Goal: Information Seeking & Learning: Learn about a topic

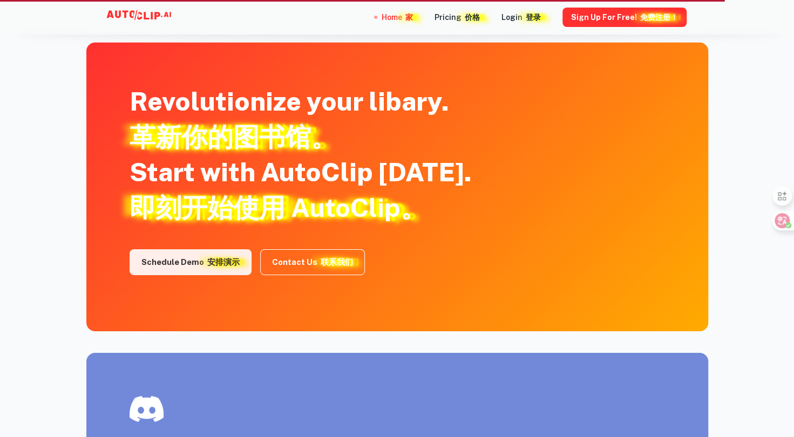
scroll to position [2227, 0]
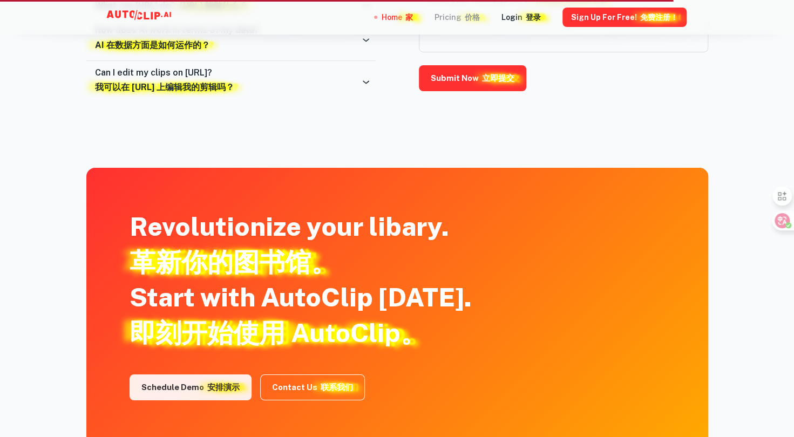
click at [465, 16] on font at bounding box center [462, 17] width 3 height 9
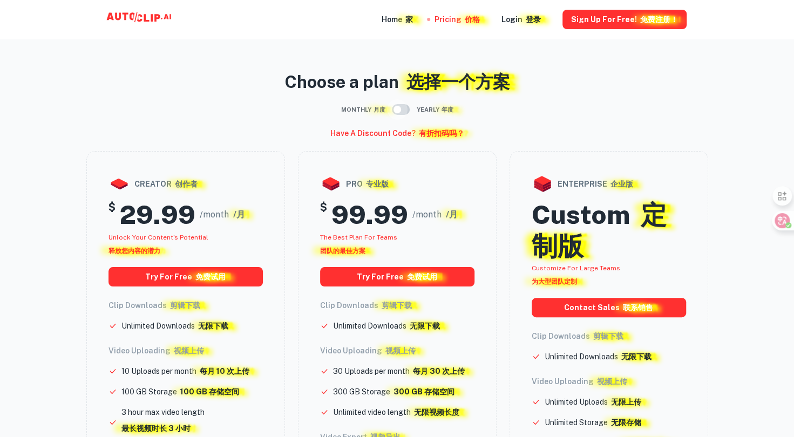
click at [401, 108] on input "checkbox" at bounding box center [397, 109] width 62 height 21
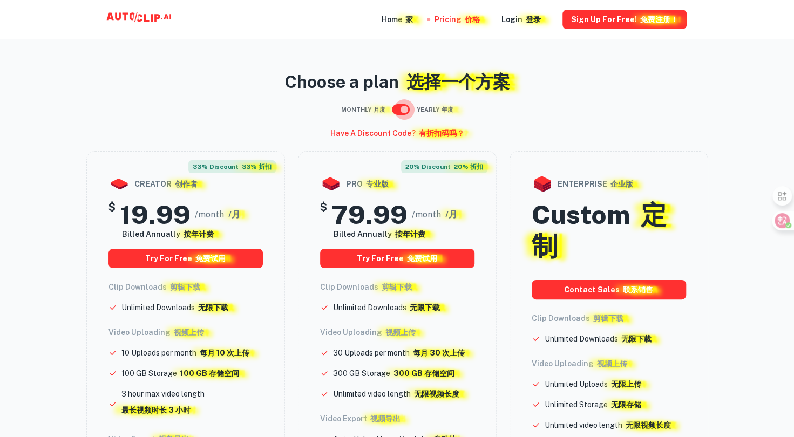
click at [393, 110] on input "checkbox" at bounding box center [404, 109] width 62 height 21
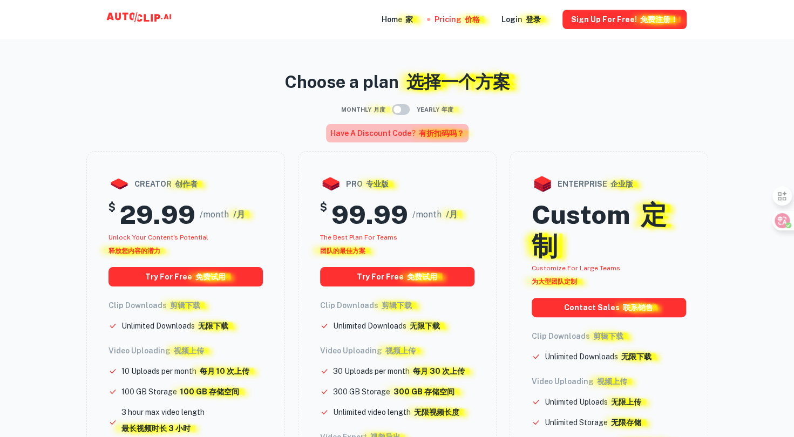
click at [425, 135] on font "有折扣码吗？" at bounding box center [441, 133] width 45 height 9
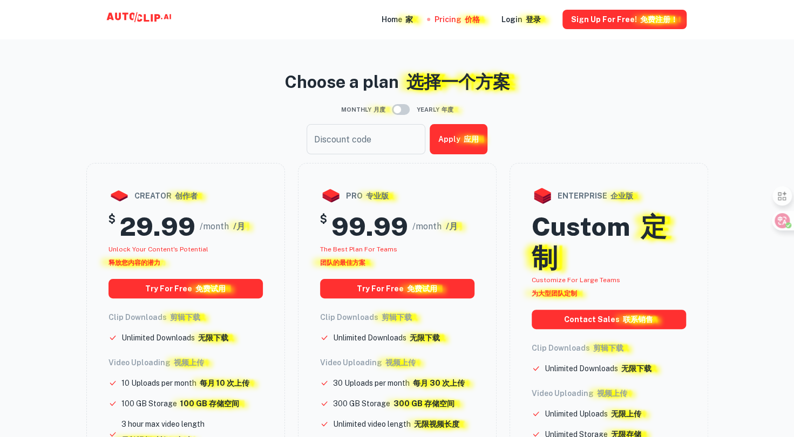
click at [400, 111] on input "checkbox" at bounding box center [397, 109] width 62 height 21
checkbox input "true"
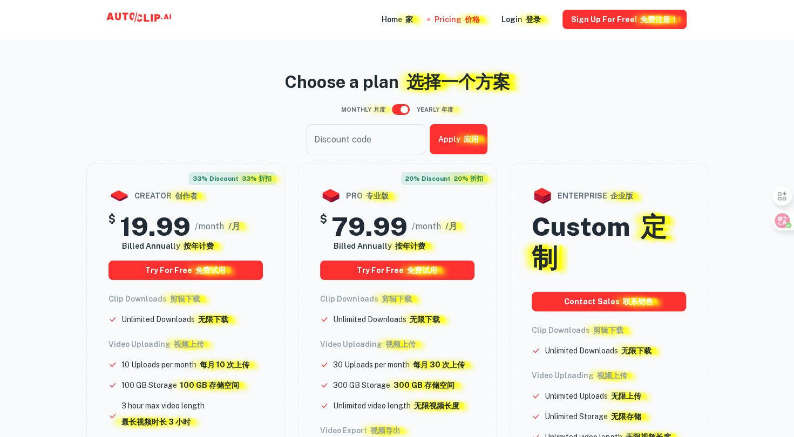
click at [644, 105] on div "Monthly 月度 Yearly 年度" at bounding box center [397, 109] width 622 height 21
click at [411, 22] on font "家" at bounding box center [409, 19] width 8 height 9
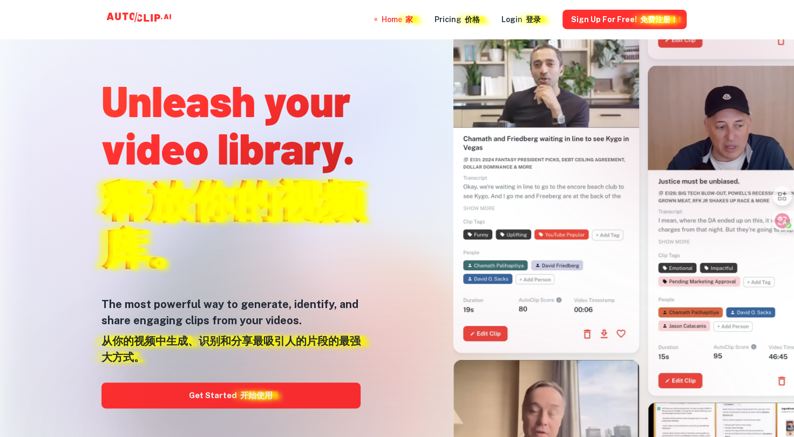
click at [522, 216] on div at bounding box center [546, 188] width 186 height 330
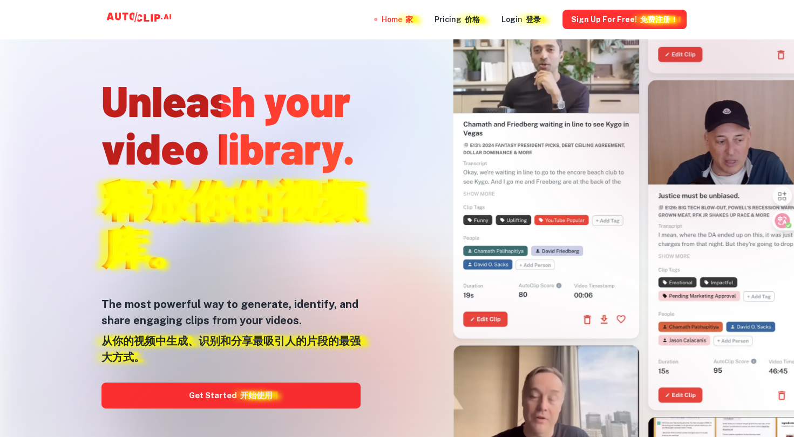
click at [772, 58] on div at bounding box center [707, 86] width 259 height 259
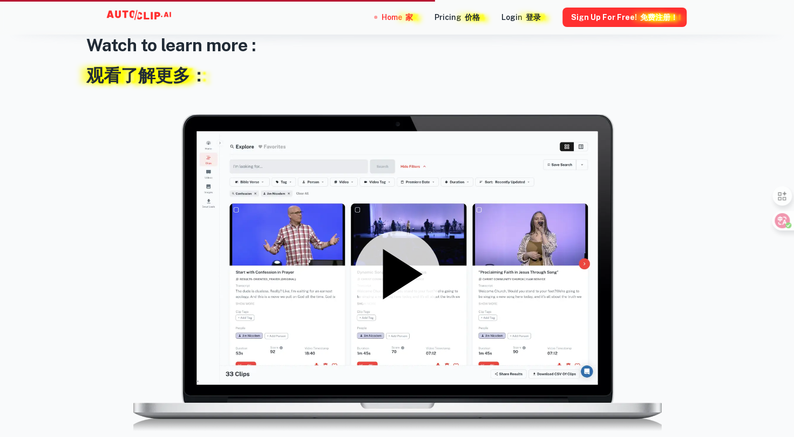
scroll to position [1619, 0]
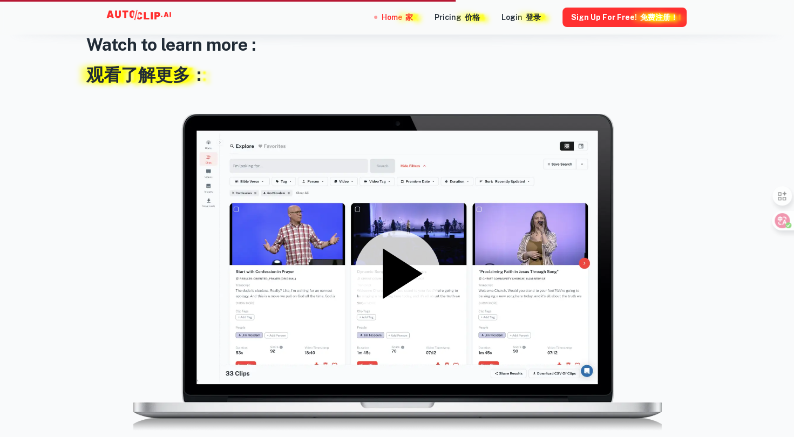
click at [383, 259] on icon at bounding box center [402, 274] width 39 height 50
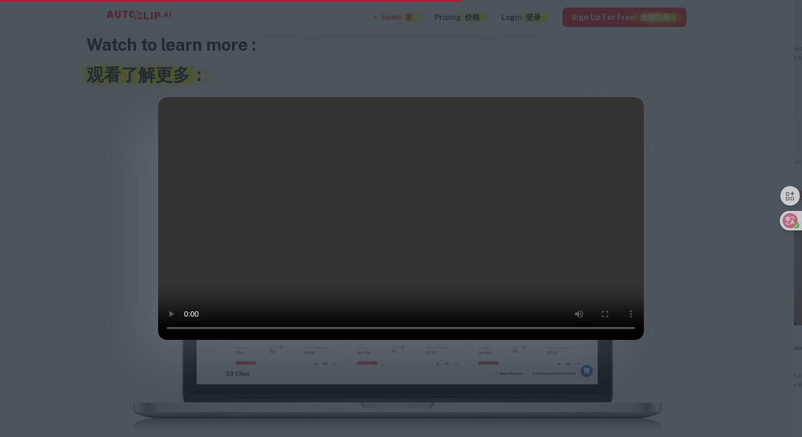
click at [716, 79] on div at bounding box center [401, 218] width 802 height 437
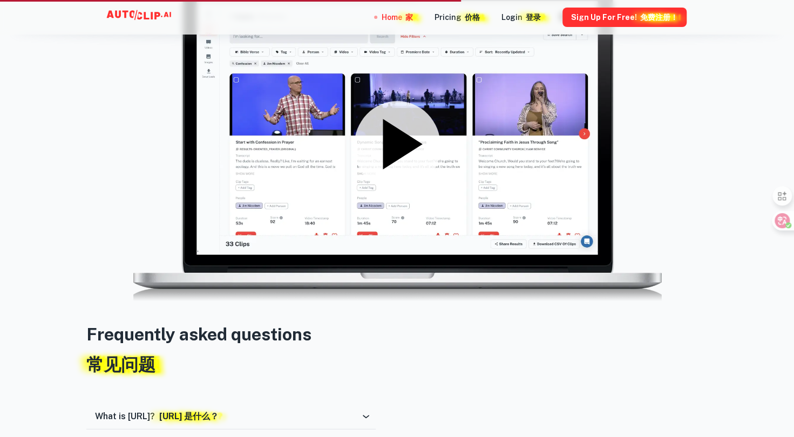
scroll to position [1889, 0]
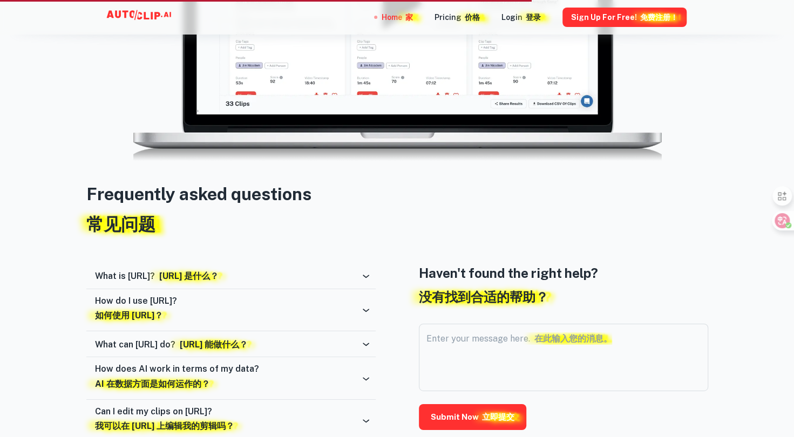
click at [366, 276] on icon at bounding box center [365, 276] width 11 height 11
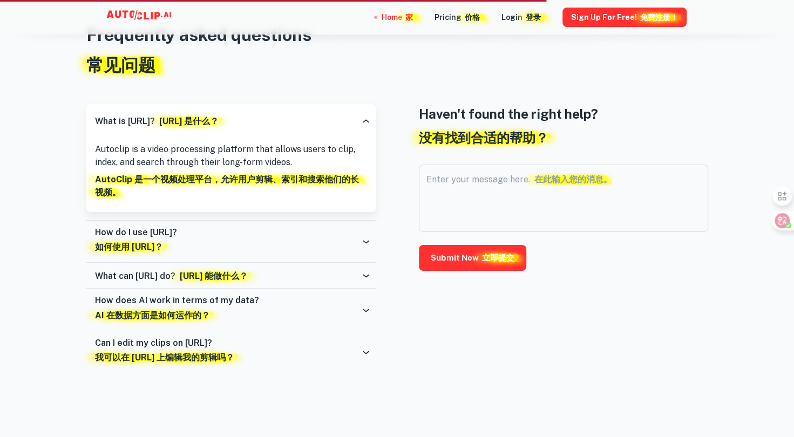
scroll to position [2050, 0]
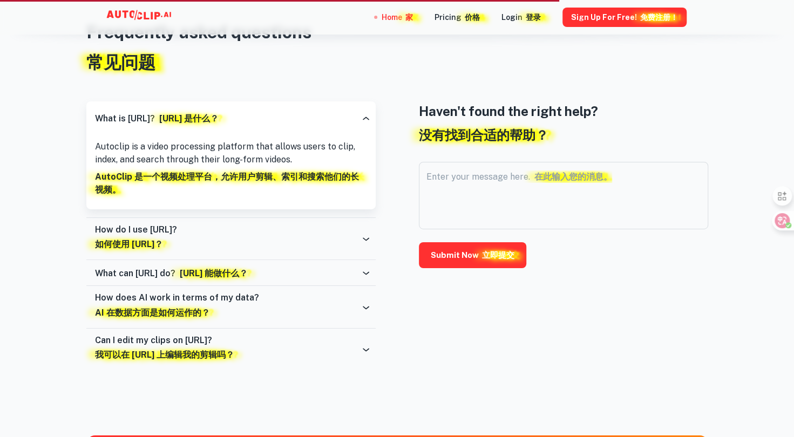
click at [369, 234] on icon at bounding box center [365, 239] width 11 height 11
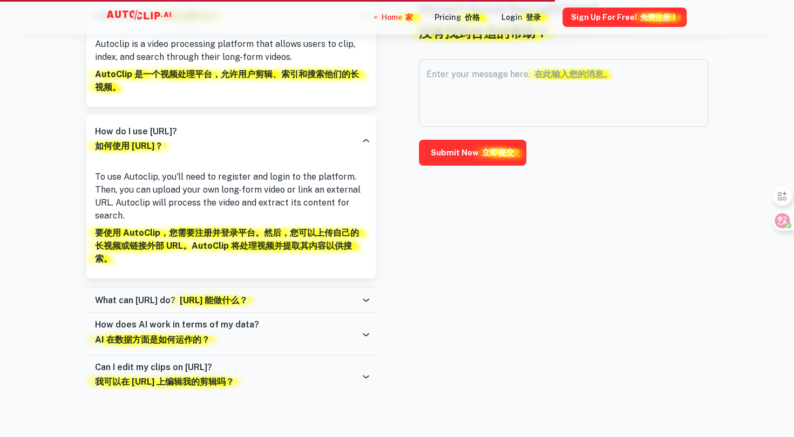
scroll to position [2158, 0]
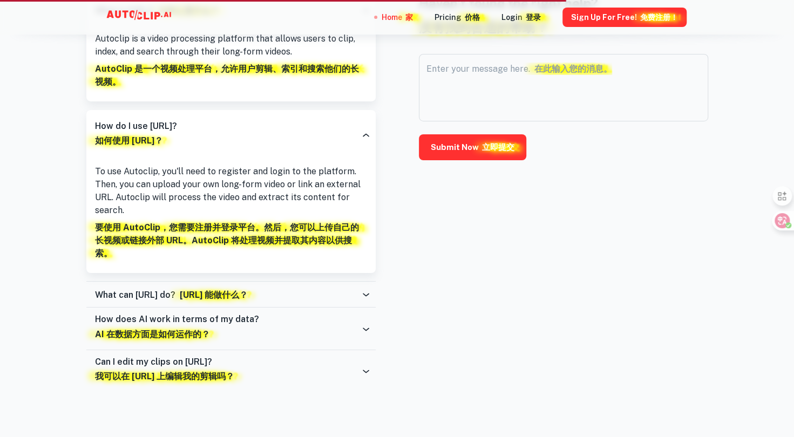
click at [367, 289] on icon at bounding box center [365, 294] width 11 height 11
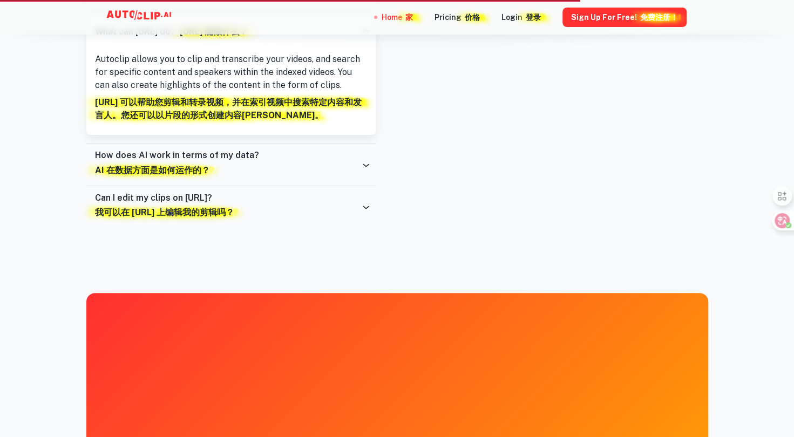
scroll to position [2428, 0]
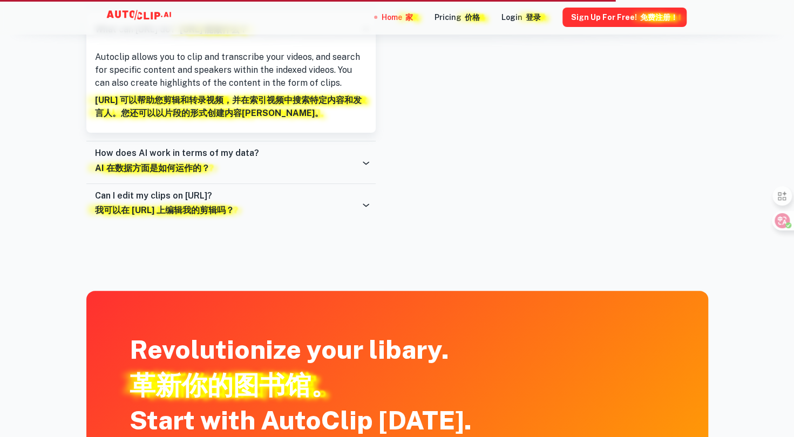
click at [360, 196] on div "Can I edit my clips on [URL]? 我可以在 [URL] 上编辑我的剪辑吗？" at bounding box center [230, 205] width 289 height 42
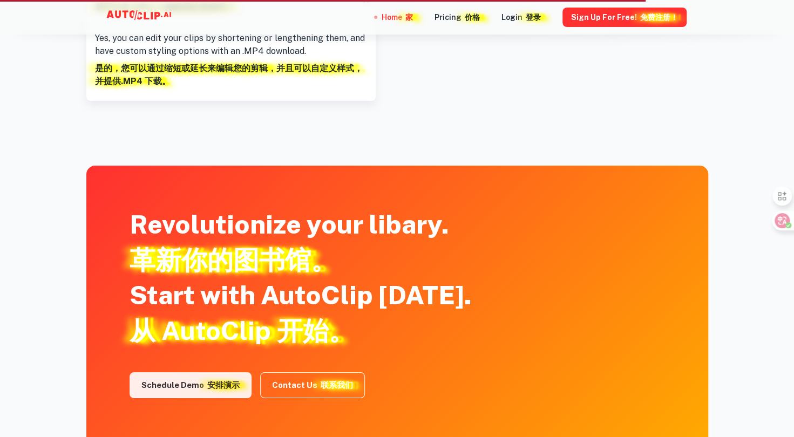
scroll to position [2456, 0]
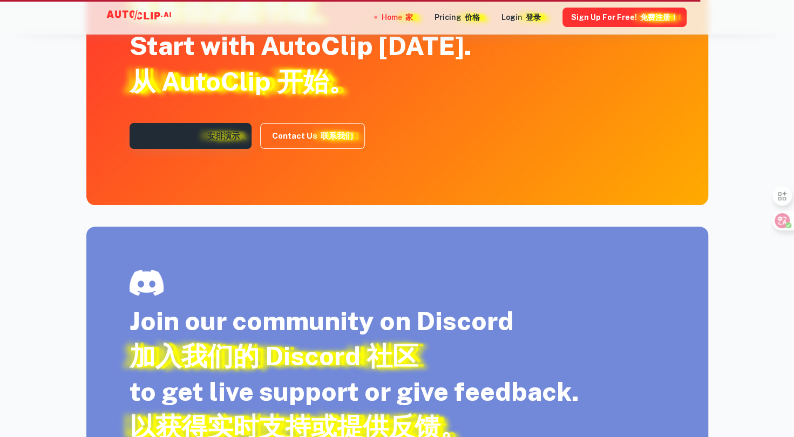
click at [201, 123] on link "Schedule Demo 安排演示" at bounding box center [191, 136] width 122 height 26
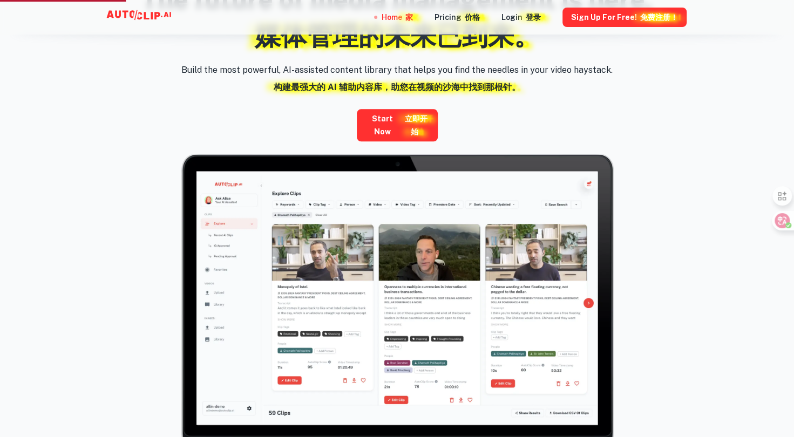
scroll to position [632, 0]
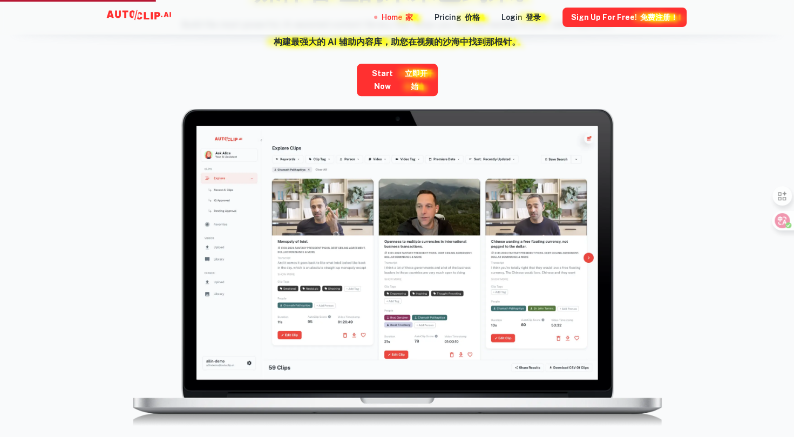
click at [743, 178] on div "AI powered indexing and search AI 驱动的索引和搜索 The future of media management is he…" at bounding box center [397, 172] width 794 height 719
